Goal: Check status: Check status

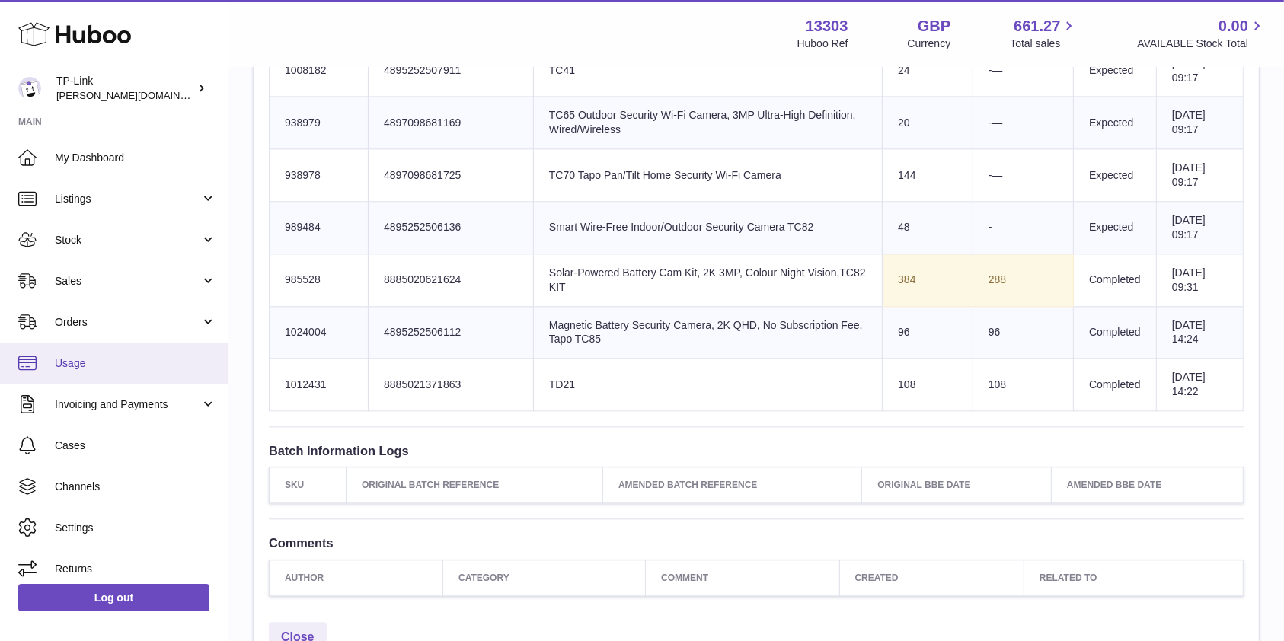
scroll to position [3554, 0]
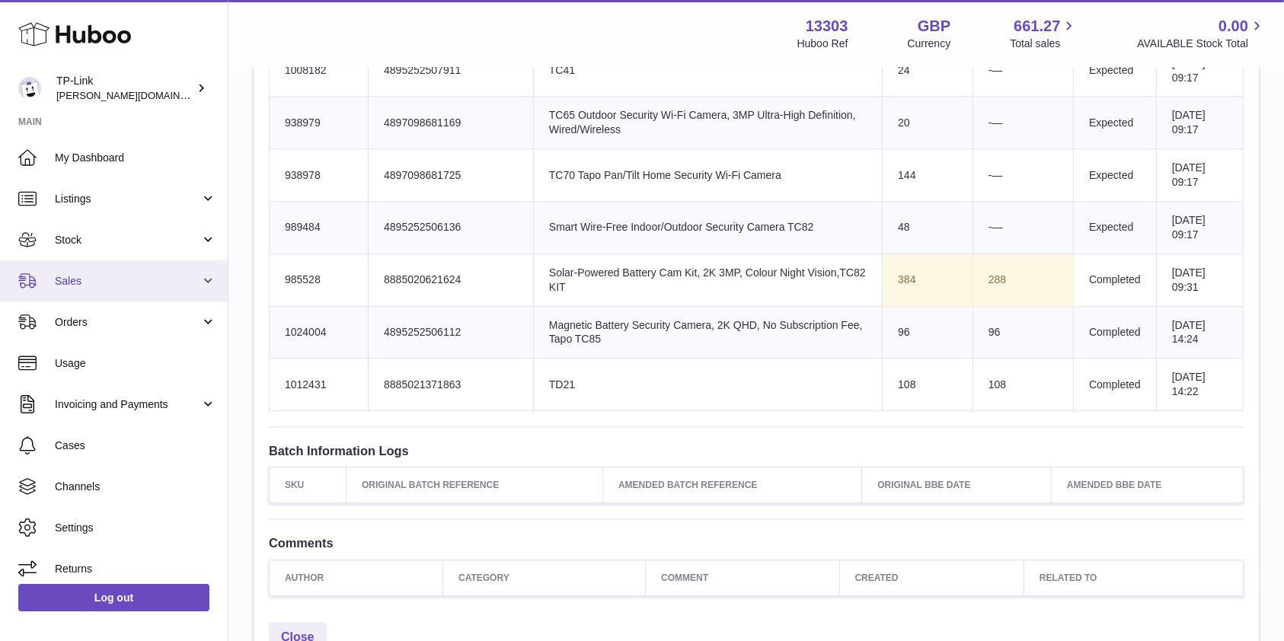
click at [139, 262] on link "Sales" at bounding box center [114, 281] width 228 height 41
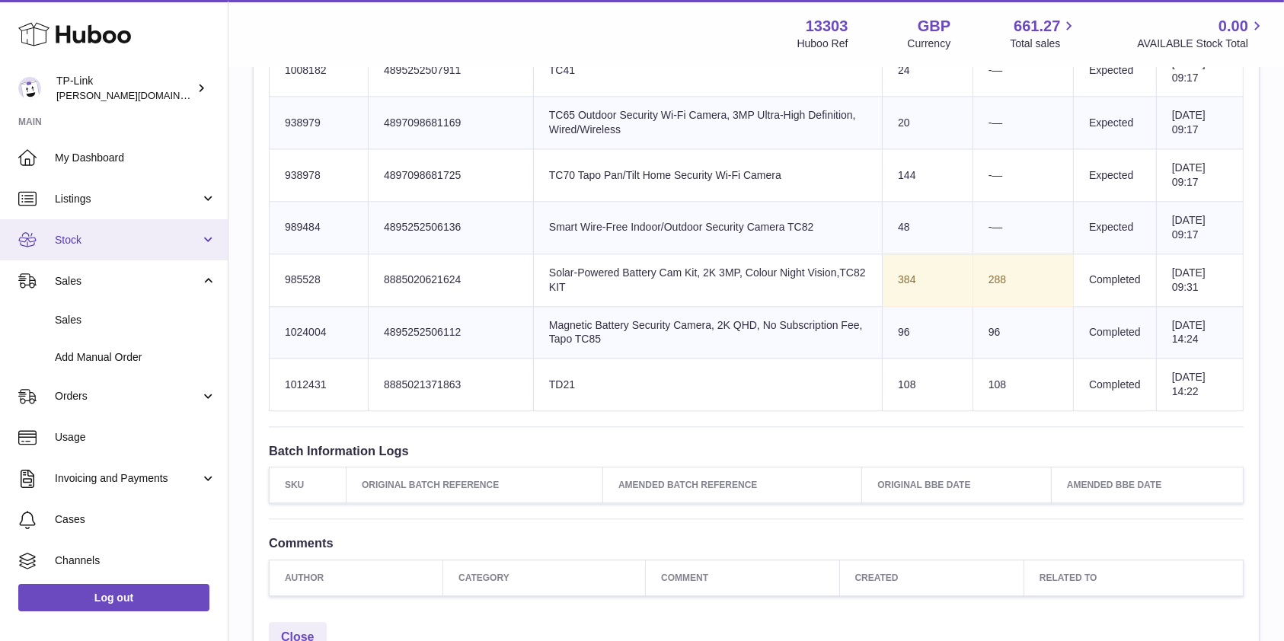
click at [132, 239] on span "Stock" at bounding box center [127, 240] width 145 height 14
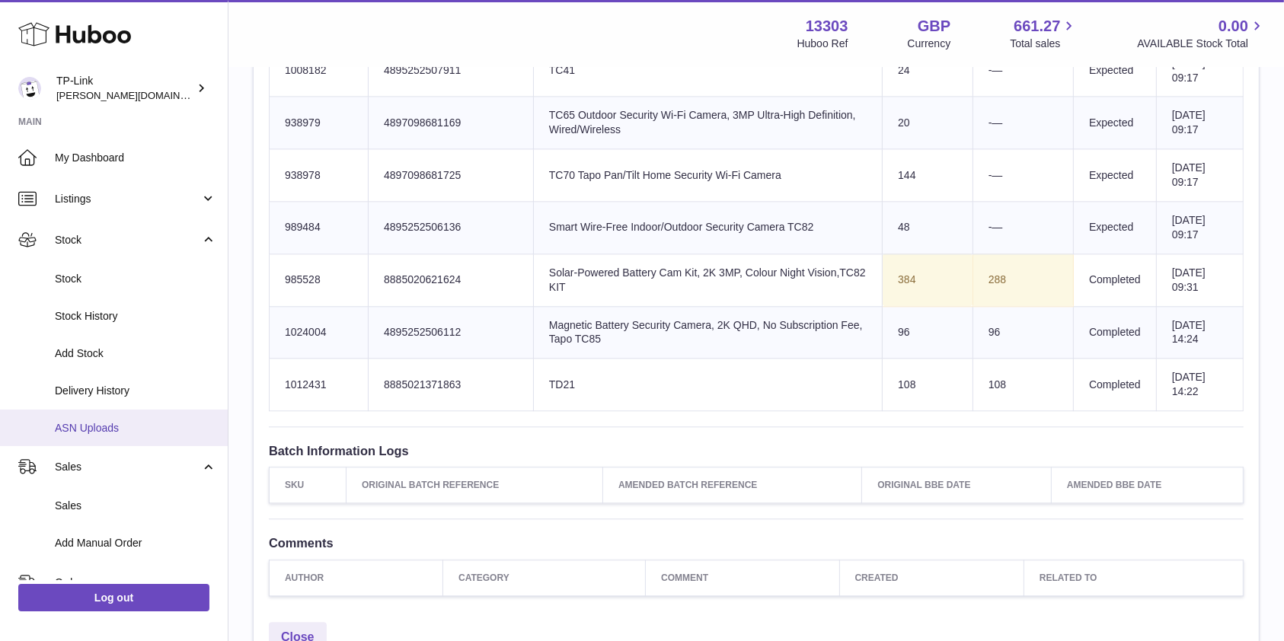
click at [109, 424] on span "ASN Uploads" at bounding box center [135, 428] width 161 height 14
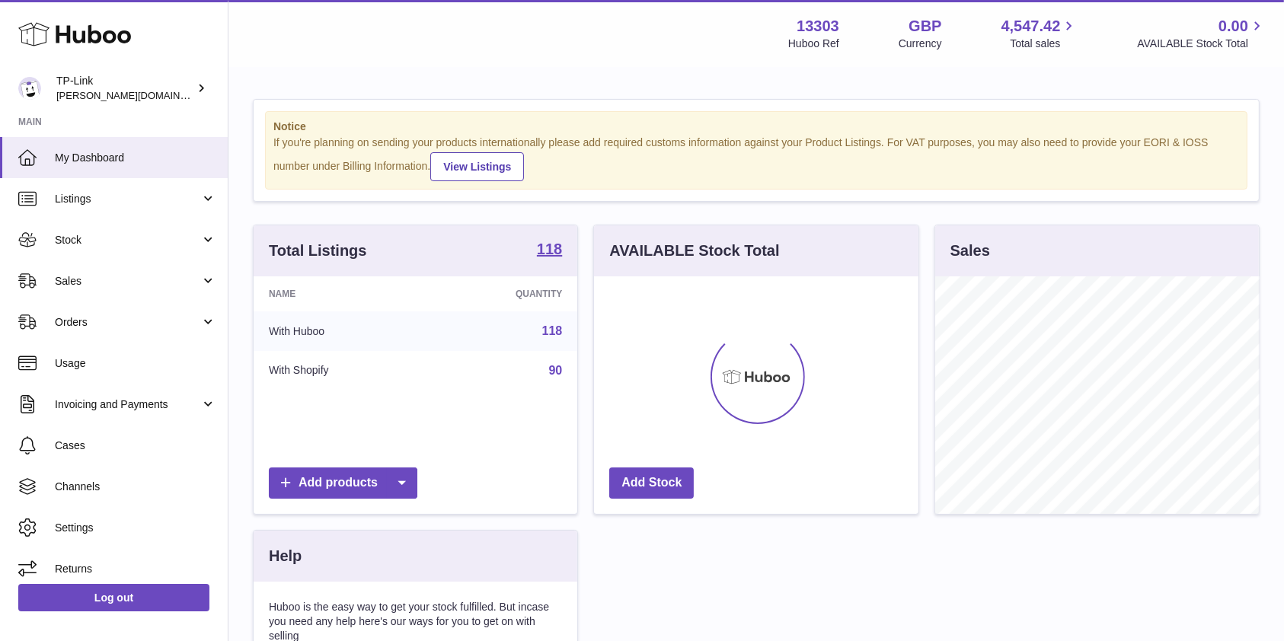
scroll to position [238, 324]
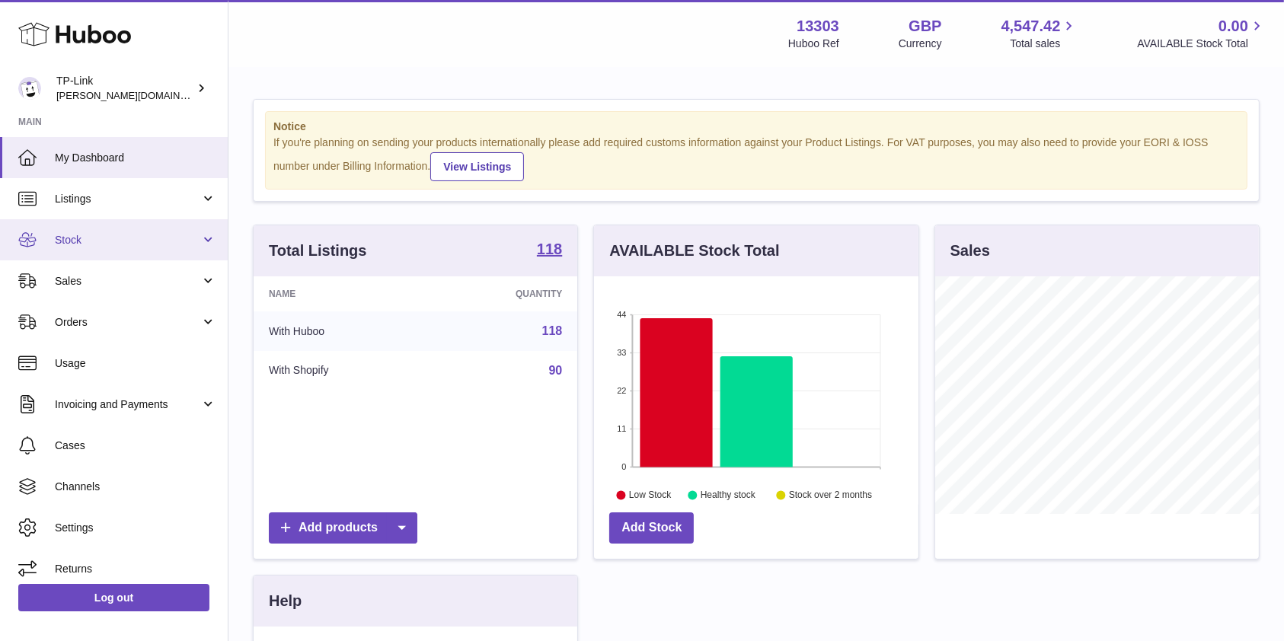
click at [116, 225] on link "Stock" at bounding box center [114, 239] width 228 height 41
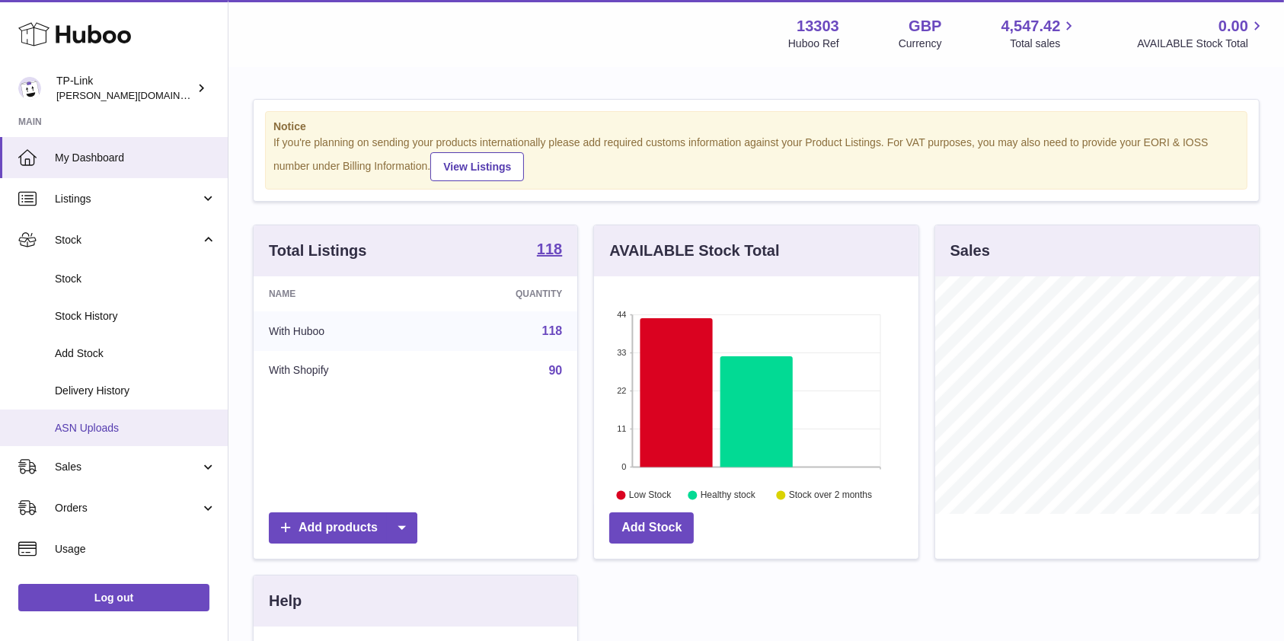
click at [123, 427] on span "ASN Uploads" at bounding box center [135, 428] width 161 height 14
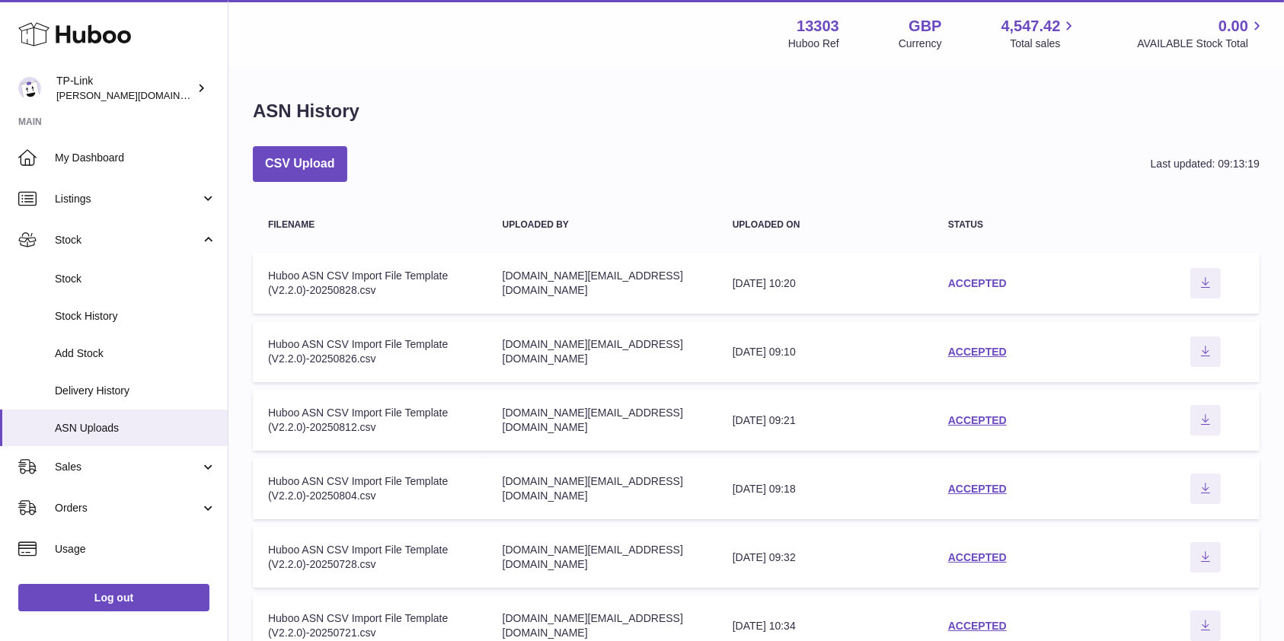
click at [968, 283] on link "ACCEPTED" at bounding box center [977, 283] width 59 height 12
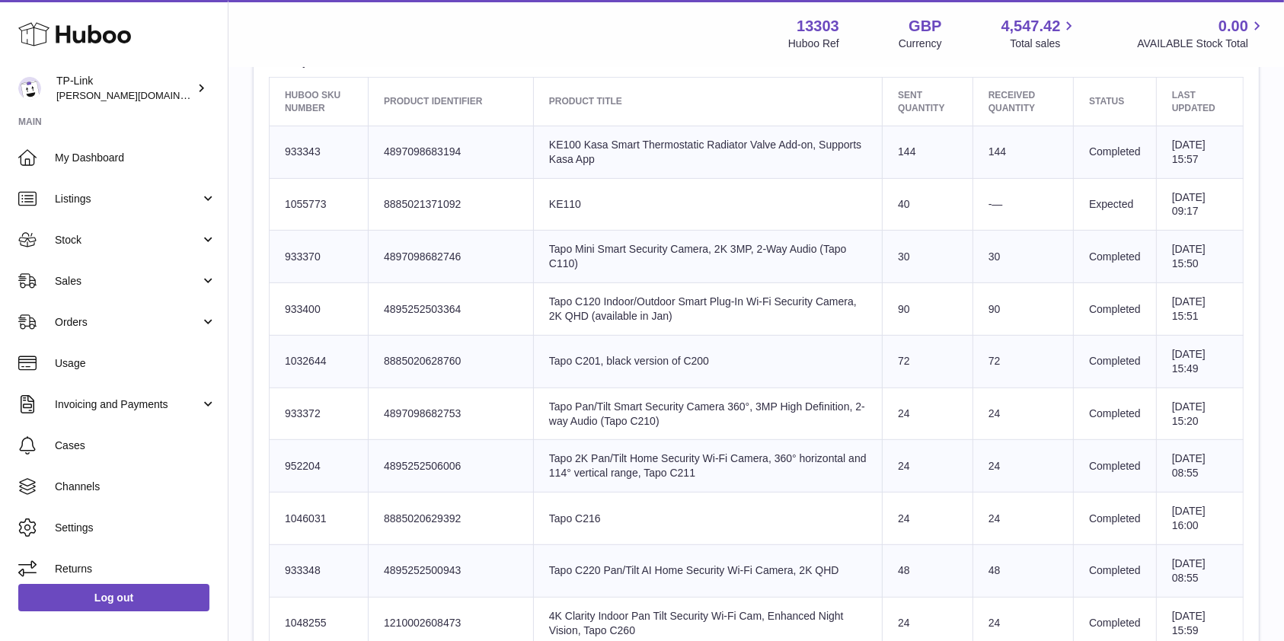
scroll to position [357, 0]
